Goal: Task Accomplishment & Management: Complete application form

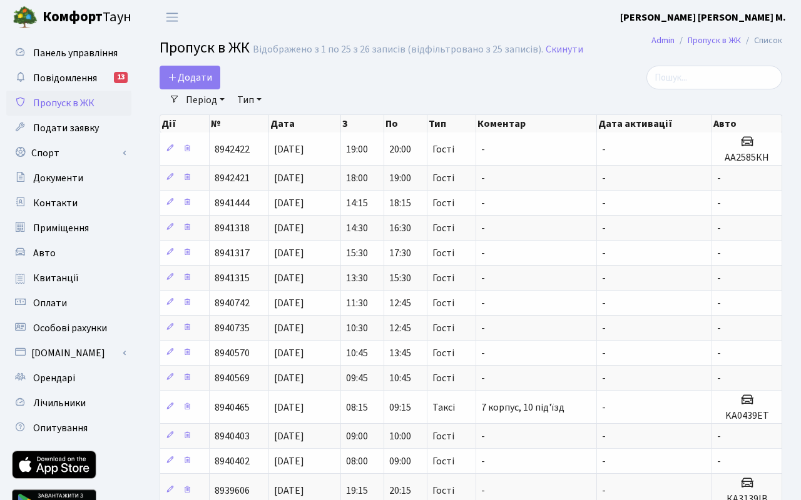
select select "25"
click at [205, 80] on span "Додати" at bounding box center [190, 78] width 44 height 14
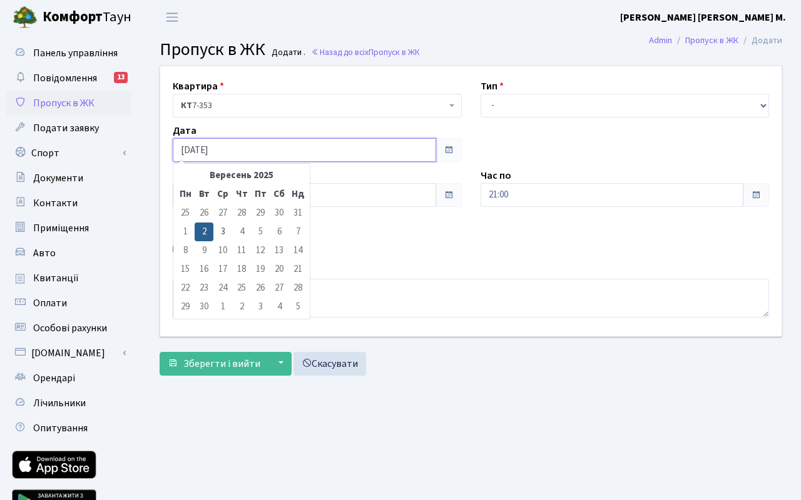
click at [224, 158] on input "[DATE]" at bounding box center [304, 150] width 263 height 24
click at [220, 232] on td "3" at bounding box center [222, 232] width 19 height 19
type input "[DATE]"
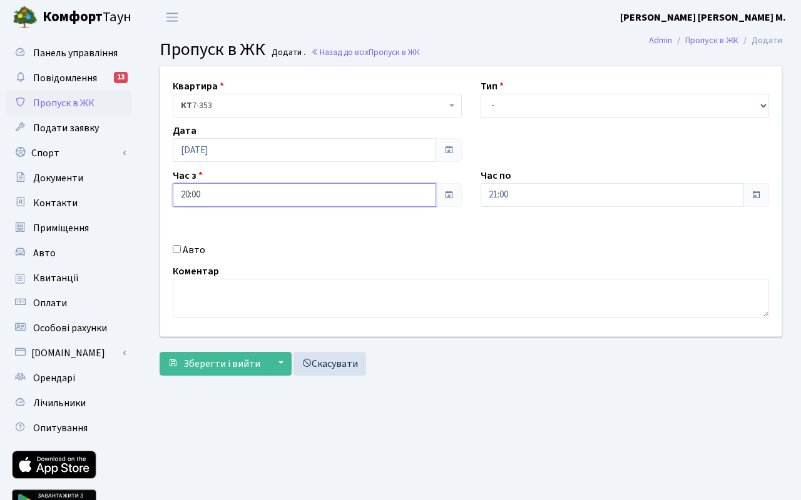
click at [219, 197] on input "20:00" at bounding box center [304, 195] width 263 height 24
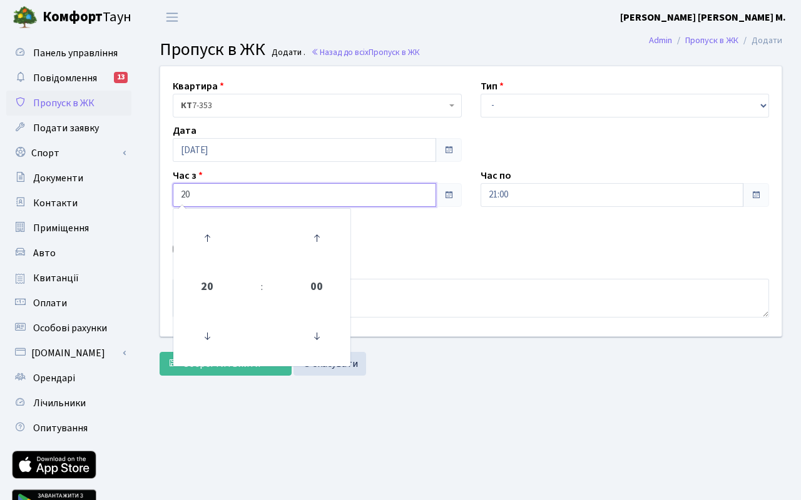
type input "2"
type input "7"
click at [211, 240] on icon at bounding box center [207, 238] width 34 height 34
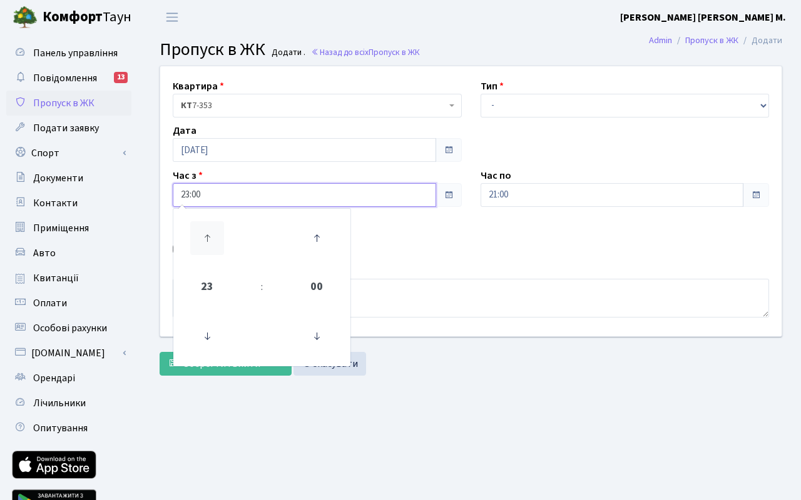
click at [211, 240] on icon at bounding box center [207, 238] width 34 height 34
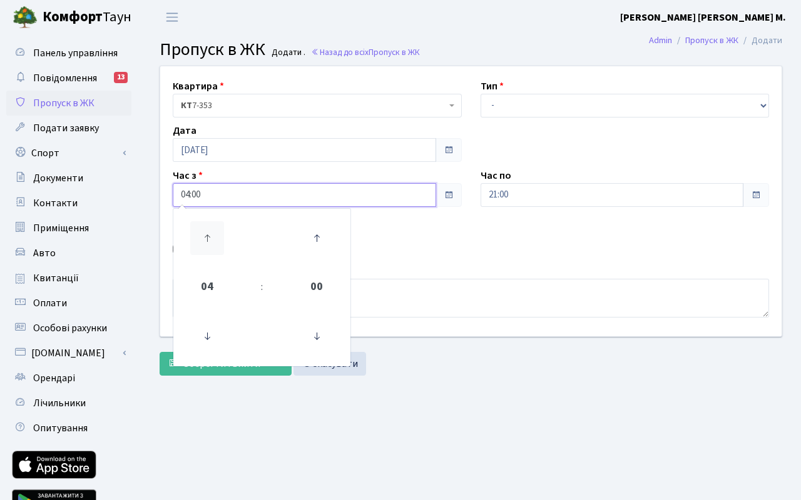
click at [211, 240] on icon at bounding box center [207, 238] width 34 height 34
click at [207, 342] on icon at bounding box center [207, 337] width 34 height 34
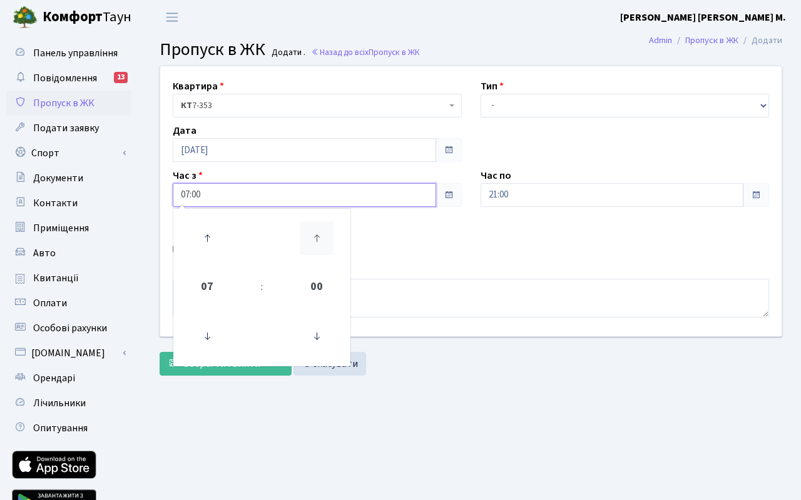
click at [320, 242] on icon at bounding box center [317, 238] width 34 height 34
type input "07:30"
click at [552, 193] on input "21:00" at bounding box center [611, 195] width 263 height 24
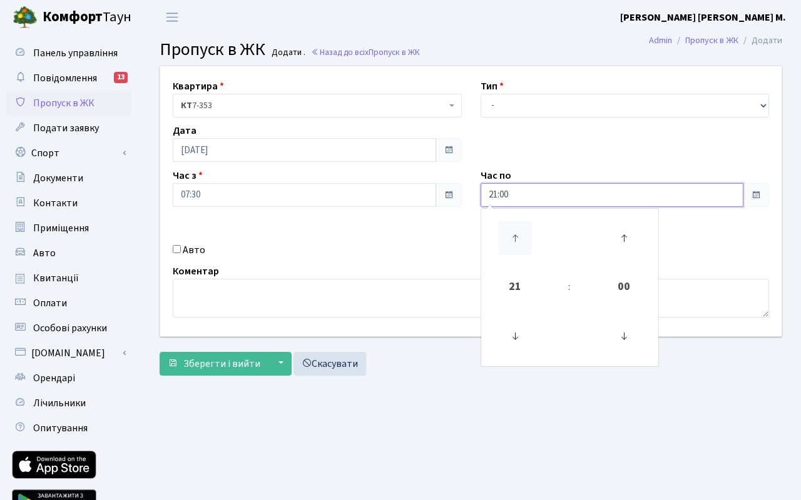
click at [514, 232] on icon at bounding box center [515, 238] width 34 height 34
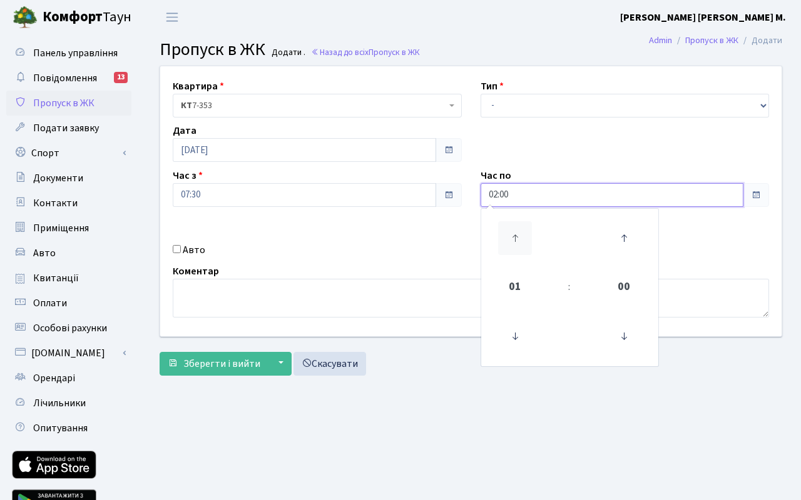
click at [514, 232] on icon at bounding box center [515, 238] width 34 height 34
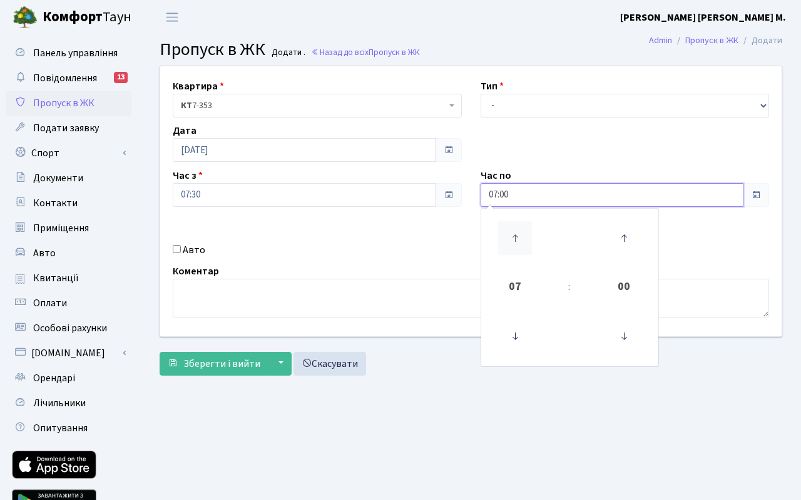
click at [514, 232] on icon at bounding box center [515, 238] width 34 height 34
click at [615, 232] on icon at bounding box center [624, 238] width 34 height 34
type input "08:15"
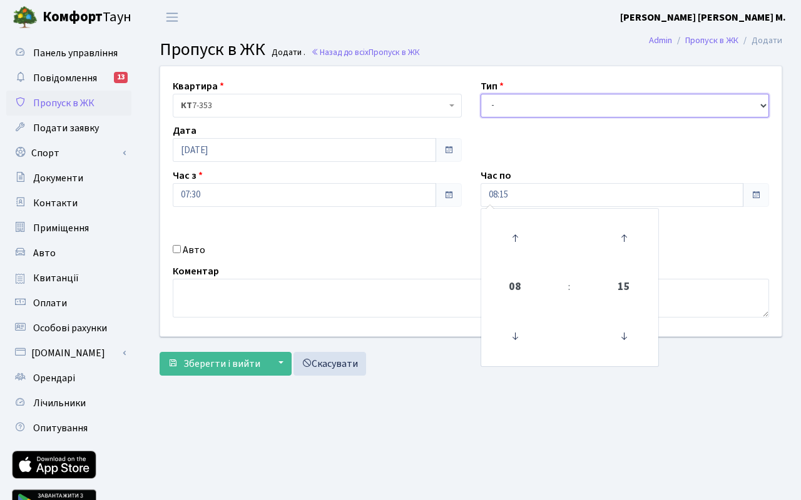
click at [529, 103] on select "- Доставка Таксі Гості Сервіс" at bounding box center [624, 106] width 289 height 24
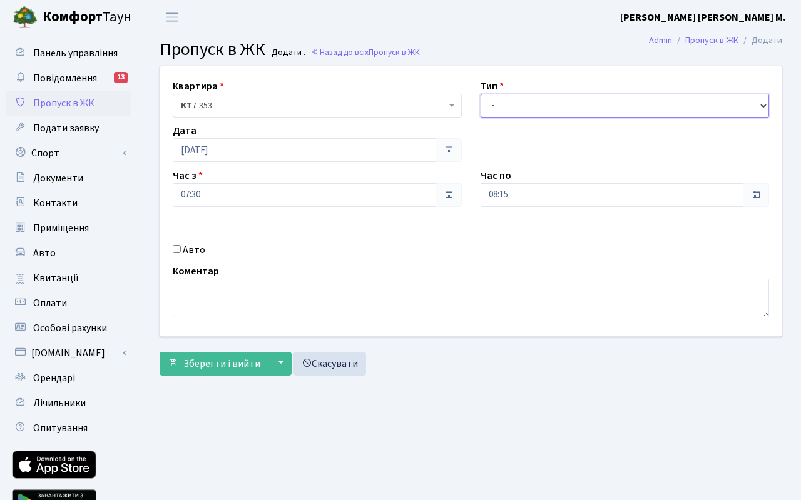
select select "3"
click at [480, 94] on select "- Доставка Таксі Гості Сервіс" at bounding box center [624, 106] width 289 height 24
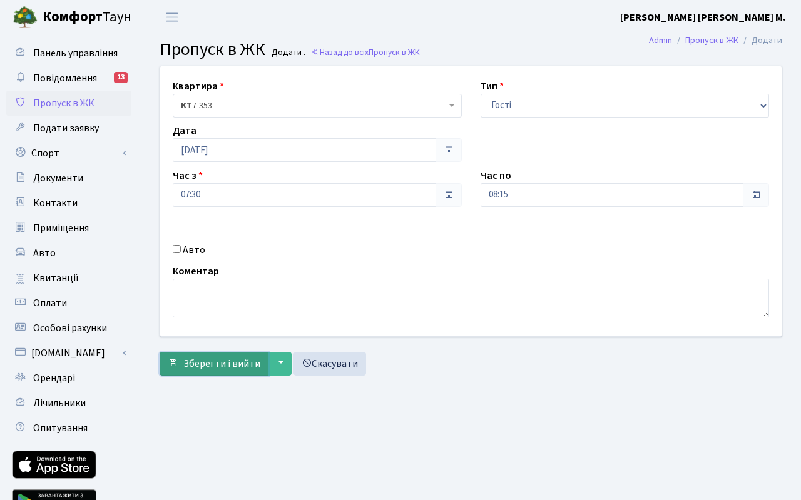
click at [194, 365] on span "Зберегти і вийти" at bounding box center [221, 364] width 77 height 14
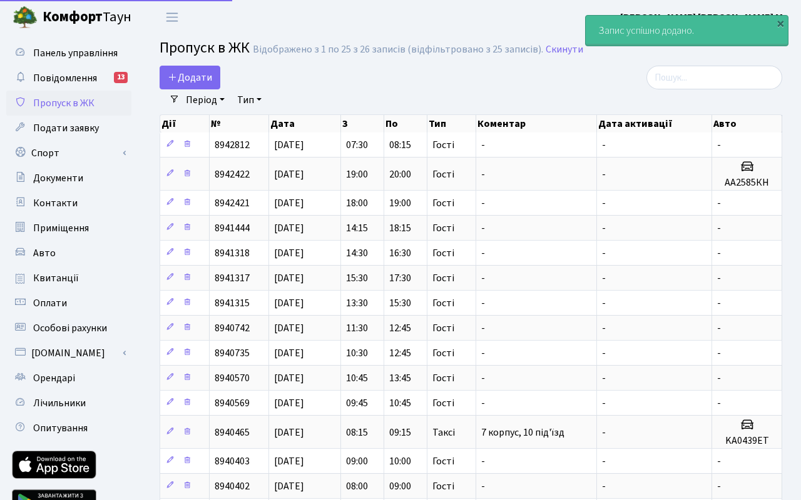
select select "25"
click at [192, 82] on span "Додати" at bounding box center [190, 78] width 44 height 14
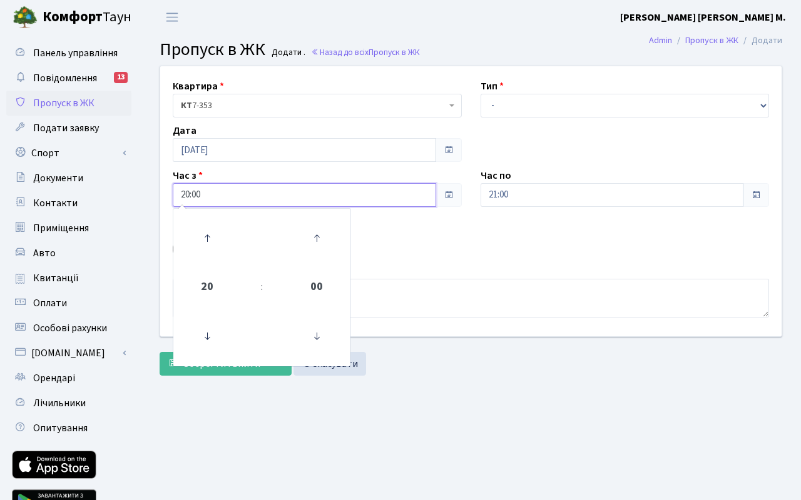
click at [223, 195] on input "20:00" at bounding box center [304, 195] width 263 height 24
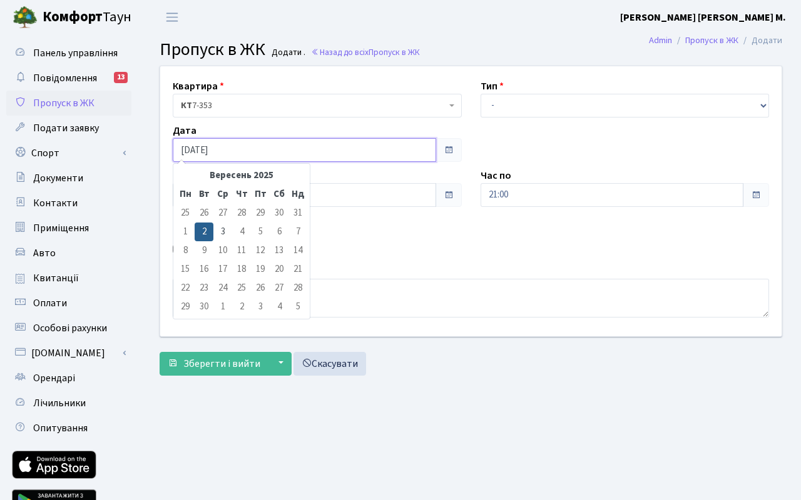
click at [258, 152] on input "[DATE]" at bounding box center [304, 150] width 263 height 24
click at [226, 230] on td "3" at bounding box center [222, 232] width 19 height 19
type input "[DATE]"
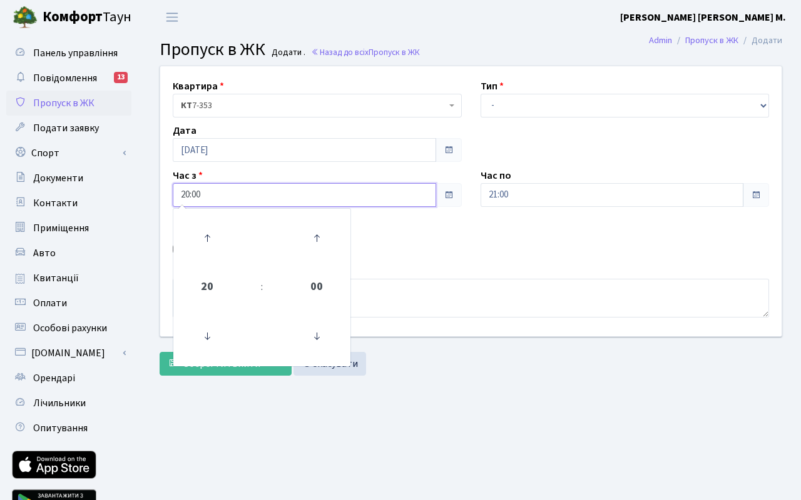
click at [218, 201] on input "20:00" at bounding box center [304, 195] width 263 height 24
click at [209, 237] on icon at bounding box center [207, 238] width 34 height 34
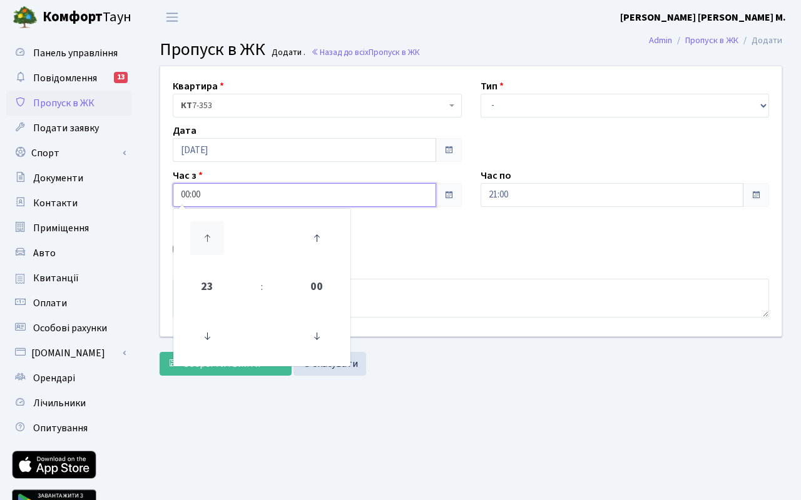
click at [209, 237] on icon at bounding box center [207, 238] width 34 height 34
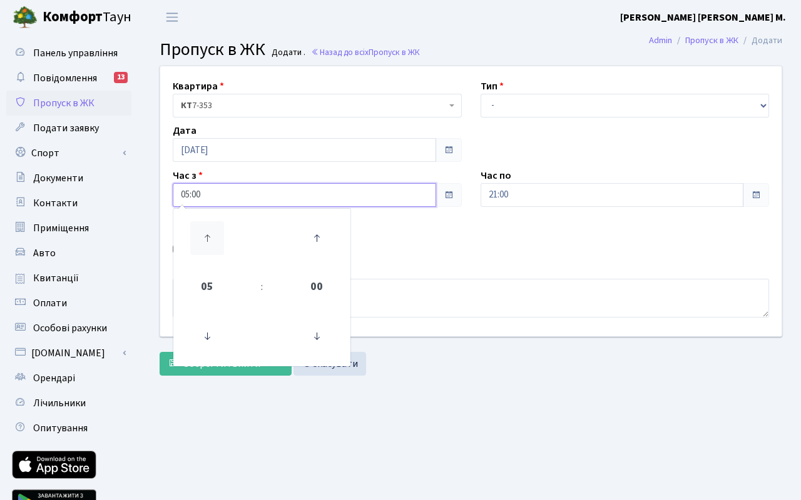
click at [209, 237] on icon at bounding box center [207, 238] width 34 height 34
click at [312, 236] on icon at bounding box center [317, 238] width 34 height 34
click at [318, 237] on icon at bounding box center [317, 238] width 34 height 34
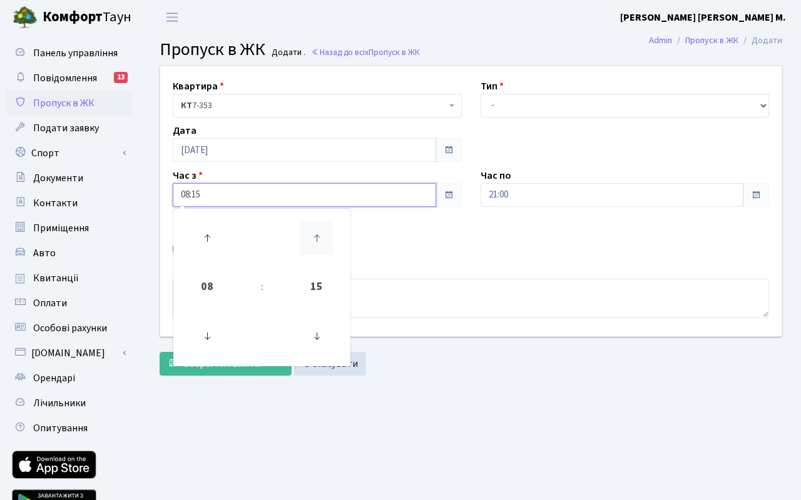
type input "08:30"
drag, startPoint x: 524, startPoint y: 200, endPoint x: 514, endPoint y: 206, distance: 11.5
click at [523, 201] on input "21:00" at bounding box center [611, 195] width 263 height 24
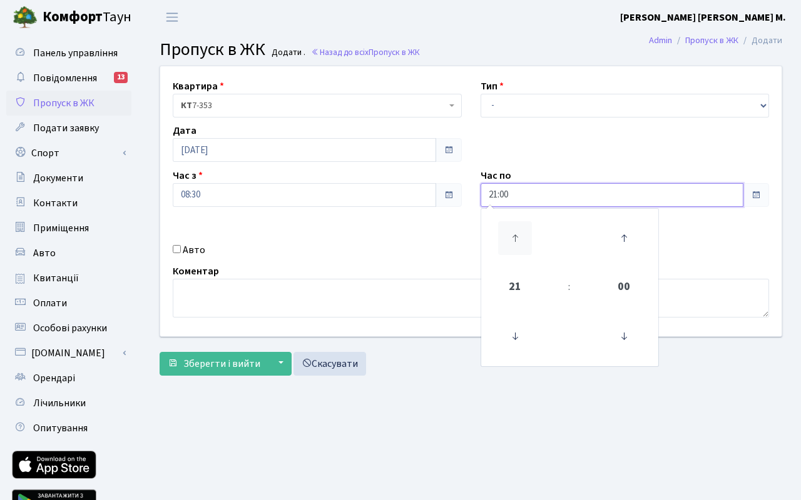
click at [509, 233] on icon at bounding box center [515, 238] width 34 height 34
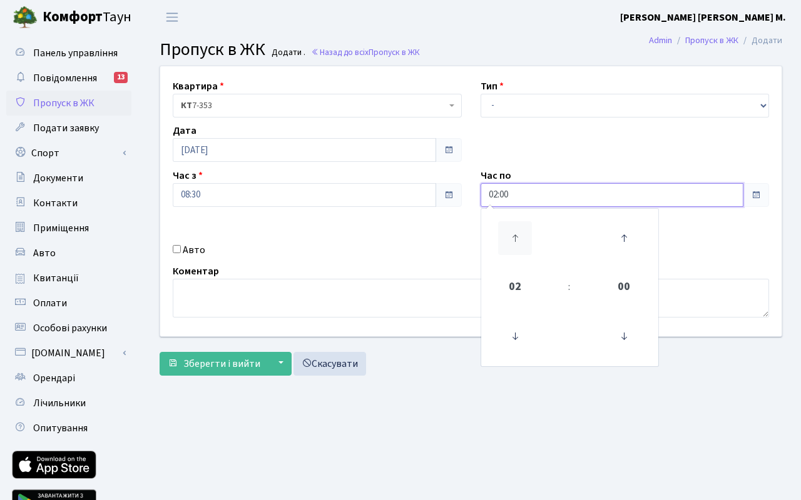
click at [509, 233] on icon at bounding box center [515, 238] width 34 height 34
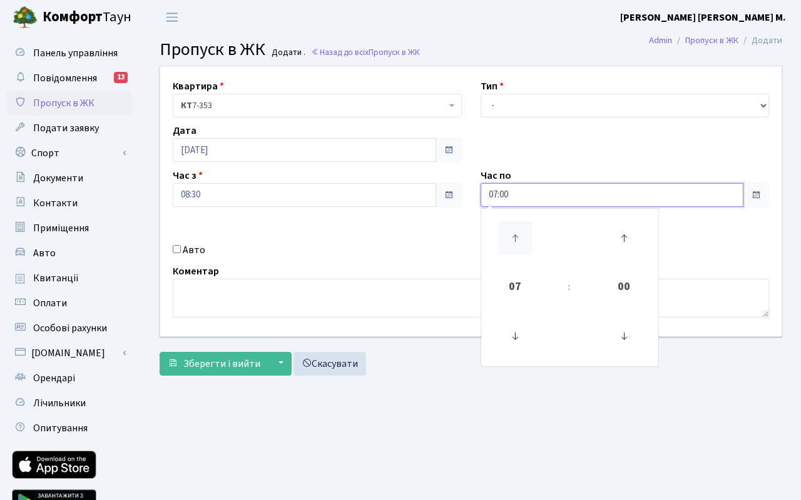
click at [509, 233] on icon at bounding box center [515, 238] width 34 height 34
click at [517, 239] on icon at bounding box center [515, 238] width 34 height 34
type input "10:00"
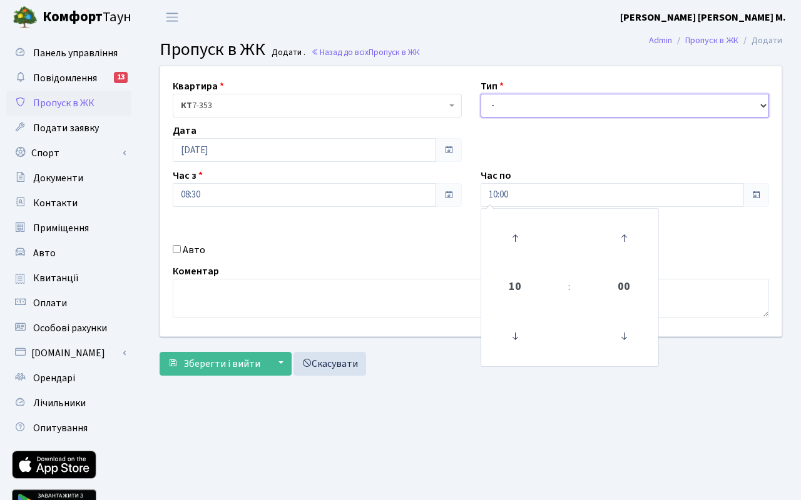
click at [532, 108] on select "- Доставка Таксі Гості Сервіс" at bounding box center [624, 106] width 289 height 24
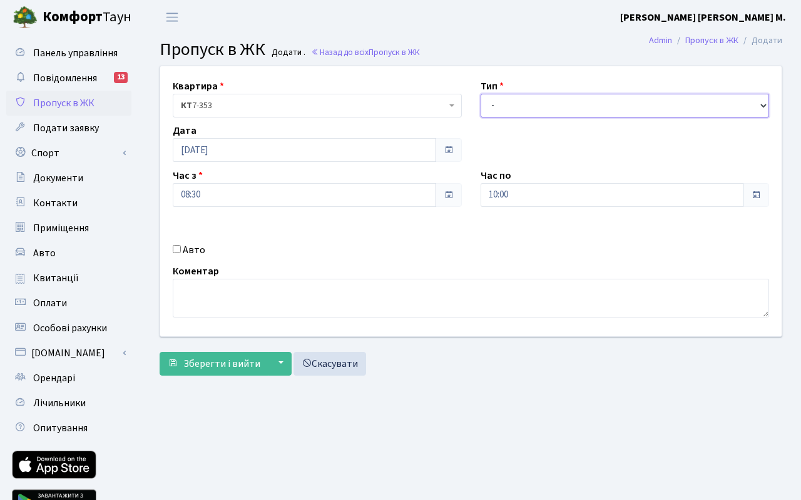
select select "3"
click at [480, 94] on select "- Доставка Таксі Гості Сервіс" at bounding box center [624, 106] width 289 height 24
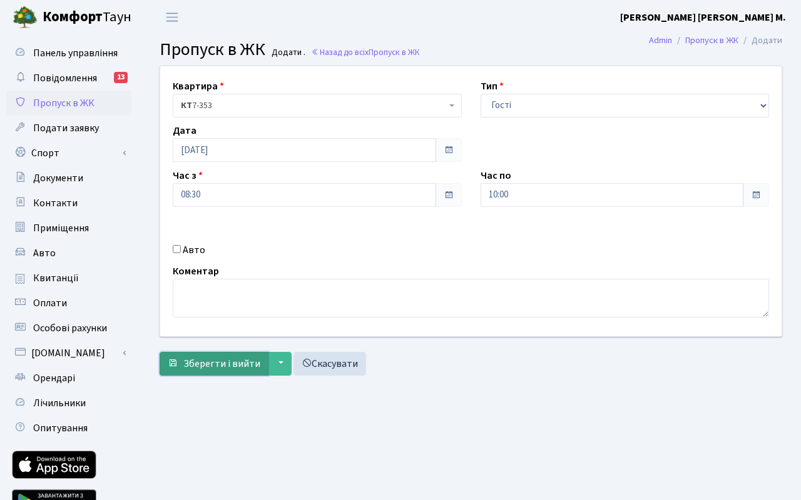
click at [198, 368] on span "Зберегти і вийти" at bounding box center [221, 364] width 77 height 14
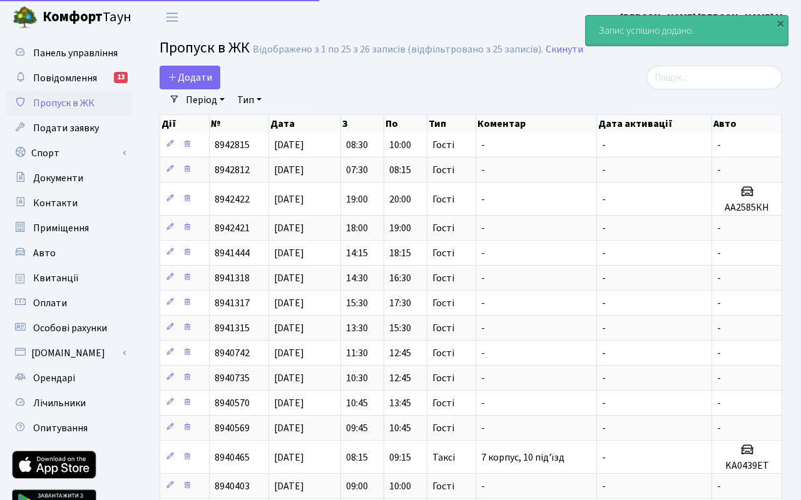
select select "25"
